Goal: Task Accomplishment & Management: Complete application form

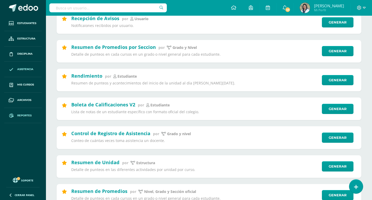
click at [24, 66] on link "Asistencia" at bounding box center [23, 69] width 38 height 15
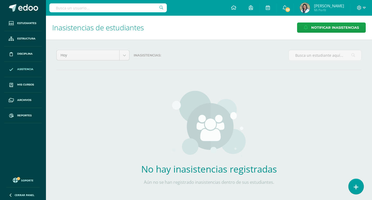
click at [350, 185] on link at bounding box center [356, 186] width 15 height 15
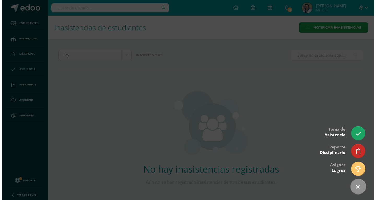
scroll to position [12, 0]
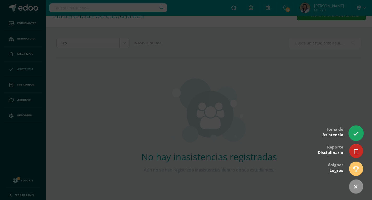
click at [357, 134] on icon at bounding box center [356, 134] width 6 height 6
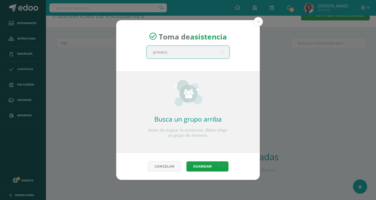
type input "primero b"
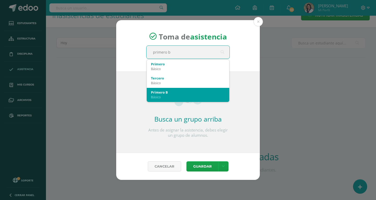
click at [162, 92] on div "Primero B" at bounding box center [188, 92] width 74 height 5
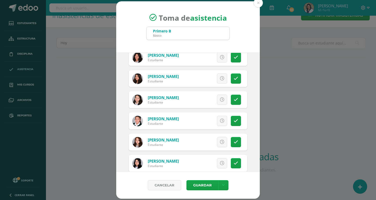
scroll to position [78, 0]
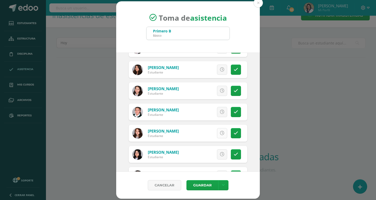
click at [219, 136] on link at bounding box center [222, 133] width 10 height 10
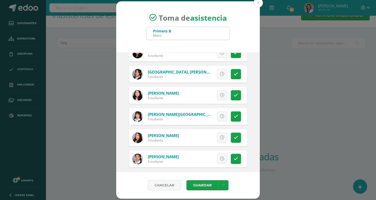
scroll to position [314, 0]
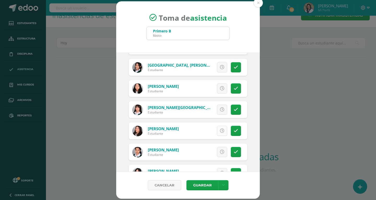
click at [220, 133] on icon at bounding box center [222, 131] width 4 height 4
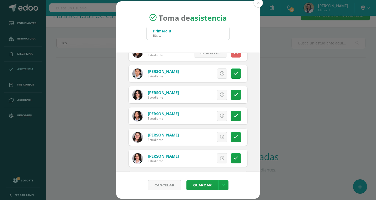
scroll to position [418, 0]
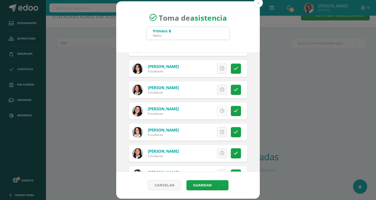
click at [217, 111] on link at bounding box center [222, 111] width 10 height 10
click at [199, 183] on button "Guardar" at bounding box center [203, 185] width 32 height 10
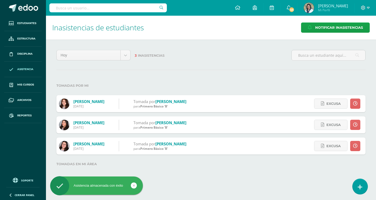
click at [364, 187] on link at bounding box center [360, 186] width 15 height 15
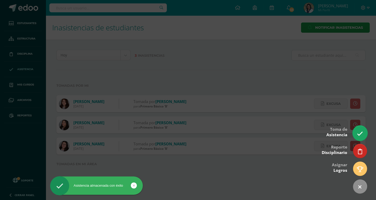
click at [359, 132] on icon at bounding box center [360, 134] width 6 height 6
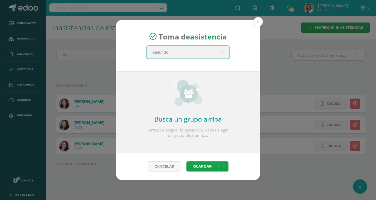
type input "segundo b"
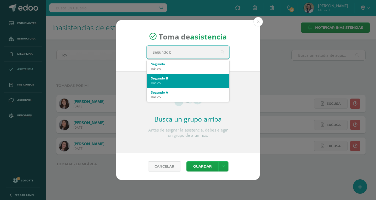
click at [163, 81] on div "Básico" at bounding box center [188, 82] width 74 height 5
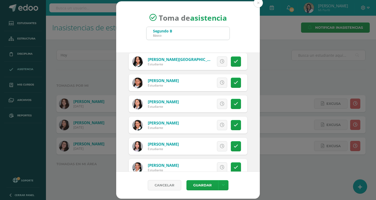
scroll to position [78, 0]
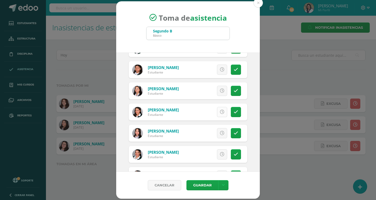
click at [220, 113] on icon at bounding box center [222, 112] width 4 height 4
click at [217, 133] on link at bounding box center [222, 133] width 10 height 10
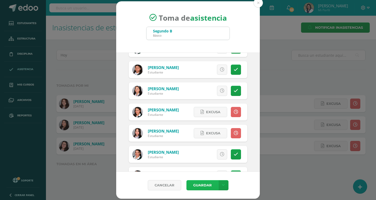
click at [201, 188] on button "Guardar" at bounding box center [203, 185] width 32 height 10
click at [164, 184] on link "Cancelar" at bounding box center [164, 185] width 33 height 10
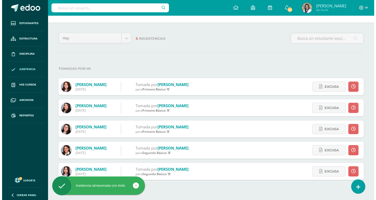
scroll to position [26, 0]
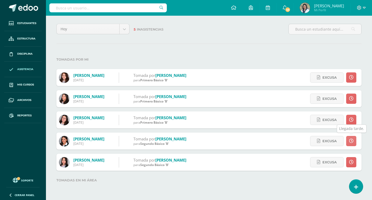
click at [352, 141] on icon at bounding box center [351, 141] width 4 height 4
click at [349, 142] on link at bounding box center [351, 141] width 10 height 10
click at [352, 165] on link at bounding box center [351, 162] width 10 height 10
click at [352, 164] on icon at bounding box center [351, 162] width 4 height 4
click at [361, 186] on link at bounding box center [356, 186] width 15 height 15
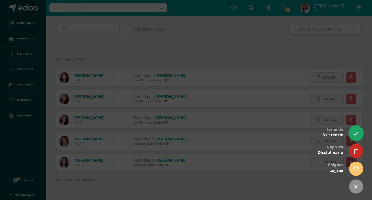
click at [356, 132] on icon at bounding box center [356, 134] width 6 height 6
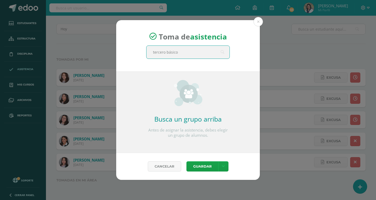
type input "tercero básico b"
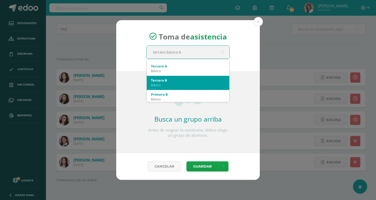
click at [162, 82] on div "Tercero B" at bounding box center [188, 80] width 74 height 5
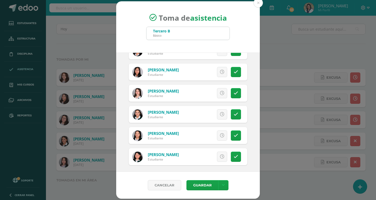
scroll to position [269, 0]
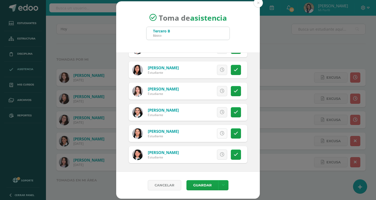
click at [220, 133] on icon at bounding box center [222, 133] width 4 height 4
click at [204, 184] on button "Guardar" at bounding box center [203, 185] width 32 height 10
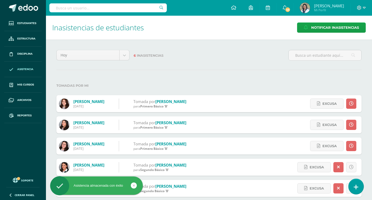
click at [357, 184] on icon at bounding box center [356, 187] width 5 height 6
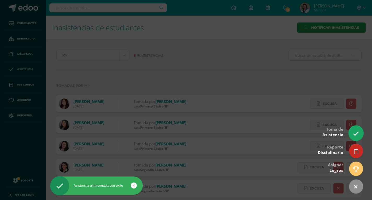
click at [357, 134] on icon at bounding box center [356, 134] width 6 height 6
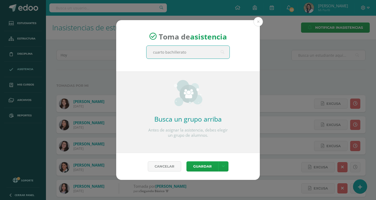
type input "cuarto bachillerato a"
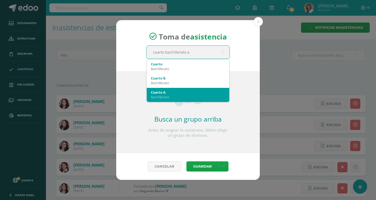
click at [165, 92] on div "Cuarto A" at bounding box center [188, 92] width 74 height 5
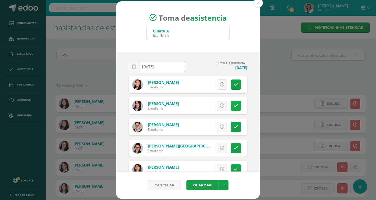
click at [231, 106] on link at bounding box center [236, 106] width 10 height 10
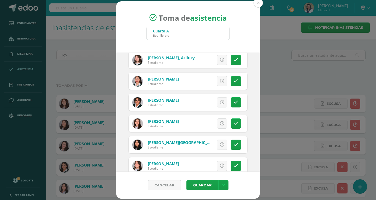
scroll to position [131, 0]
click at [234, 123] on icon at bounding box center [236, 123] width 4 height 4
click at [208, 183] on button "Guardar" at bounding box center [203, 185] width 32 height 10
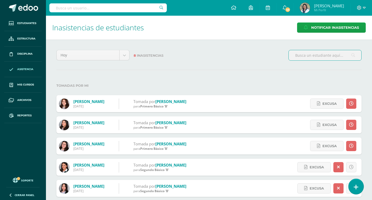
click at [355, 184] on icon at bounding box center [356, 187] width 5 height 6
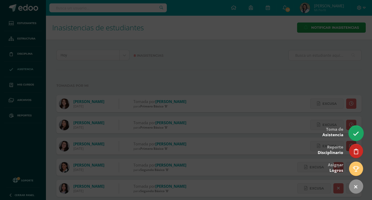
click at [355, 136] on icon at bounding box center [356, 134] width 6 height 6
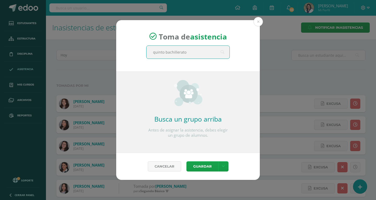
type input "quinto bachillerato a"
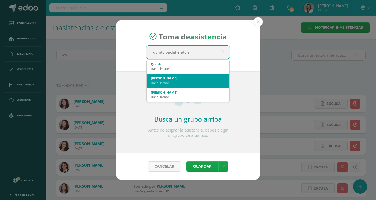
click at [168, 82] on div "Bachillerato" at bounding box center [188, 82] width 74 height 5
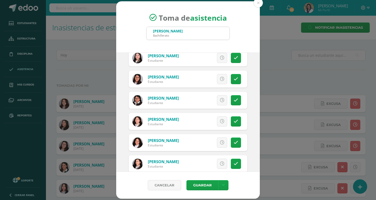
scroll to position [105, 0]
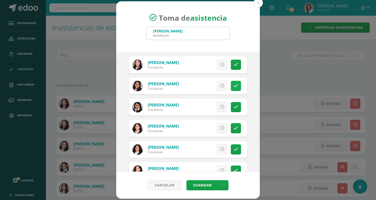
click at [234, 87] on icon at bounding box center [236, 86] width 4 height 4
click at [231, 86] on link at bounding box center [236, 86] width 10 height 10
click at [220, 88] on icon at bounding box center [222, 86] width 4 height 4
click at [231, 86] on link at bounding box center [236, 86] width 10 height 10
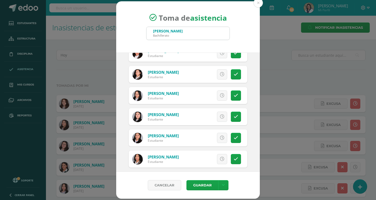
scroll to position [209, 0]
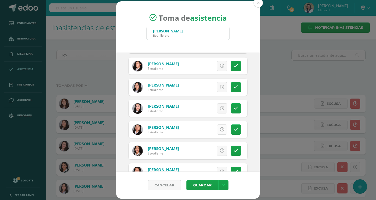
click at [220, 131] on icon at bounding box center [222, 129] width 4 height 4
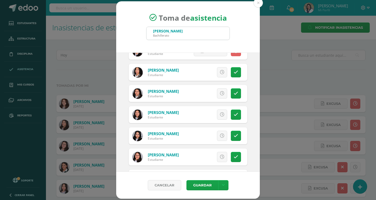
scroll to position [314, 0]
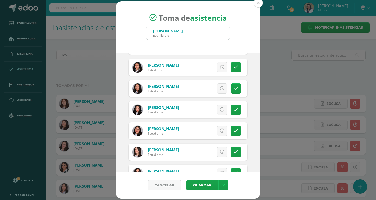
click at [220, 153] on icon at bounding box center [222, 152] width 4 height 4
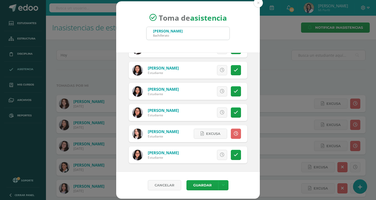
scroll to position [332, 0]
click at [204, 183] on button "Guardar" at bounding box center [203, 185] width 32 height 10
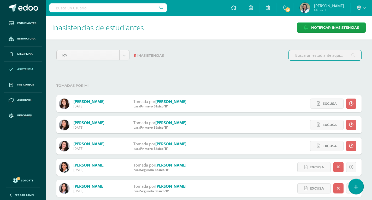
click at [358, 188] on icon at bounding box center [356, 187] width 5 height 6
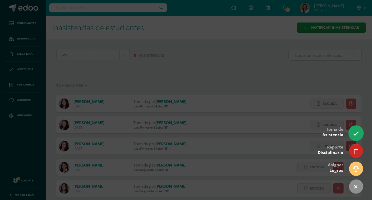
click at [359, 132] on icon at bounding box center [356, 134] width 6 height 6
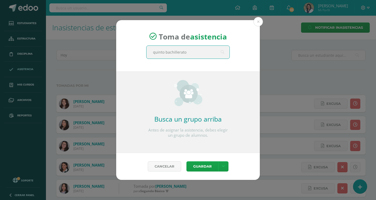
type input "quinto bachillerato b"
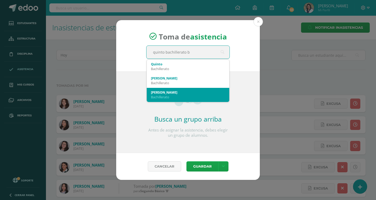
click at [164, 94] on div "Quinto B" at bounding box center [188, 92] width 74 height 5
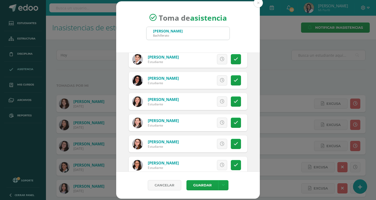
scroll to position [52, 0]
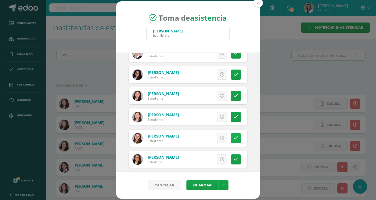
click at [234, 138] on icon at bounding box center [236, 138] width 4 height 4
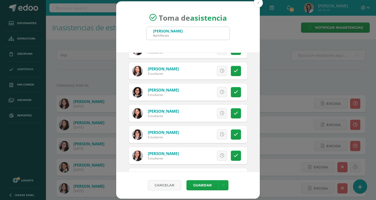
scroll to position [209, 0]
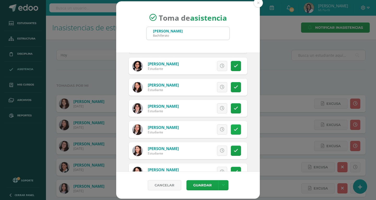
click at [232, 133] on link at bounding box center [236, 129] width 10 height 10
click at [212, 132] on span "Excusa" at bounding box center [213, 130] width 14 height 10
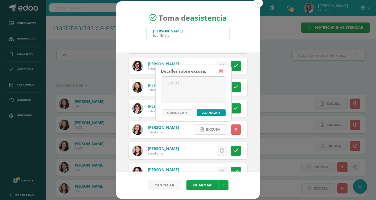
scroll to position [313, 0]
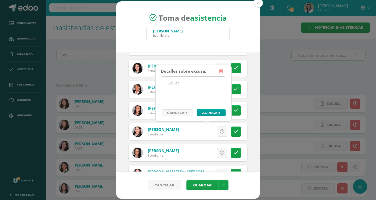
click at [199, 85] on textarea at bounding box center [193, 90] width 65 height 26
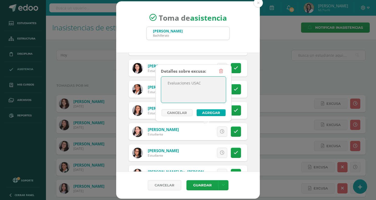
type textarea "Evaluaciones USAC"
click at [211, 114] on button "Agregar" at bounding box center [211, 112] width 29 height 7
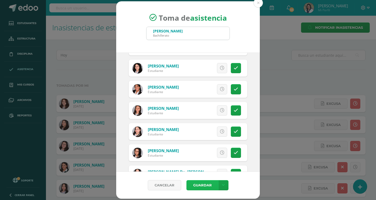
click at [205, 186] on button "Guardar" at bounding box center [203, 185] width 32 height 10
